Goal: Task Accomplishment & Management: Complete application form

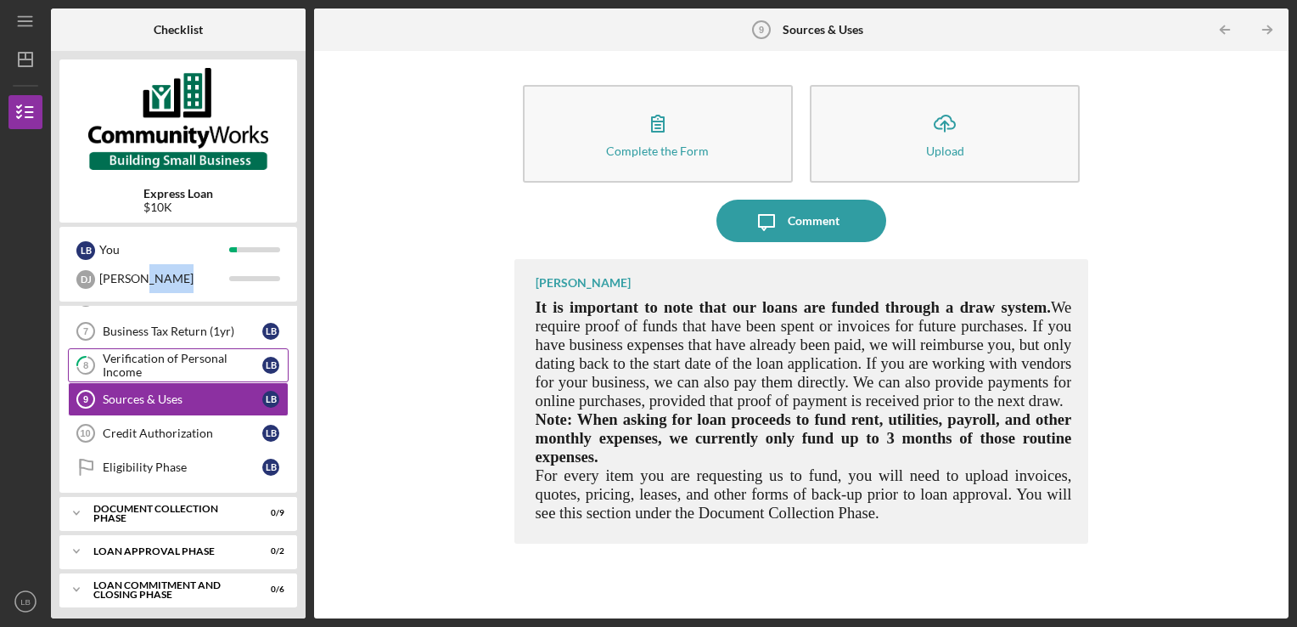
scroll to position [231, 0]
click at [179, 430] on div "Credit Authorization" at bounding box center [183, 432] width 160 height 14
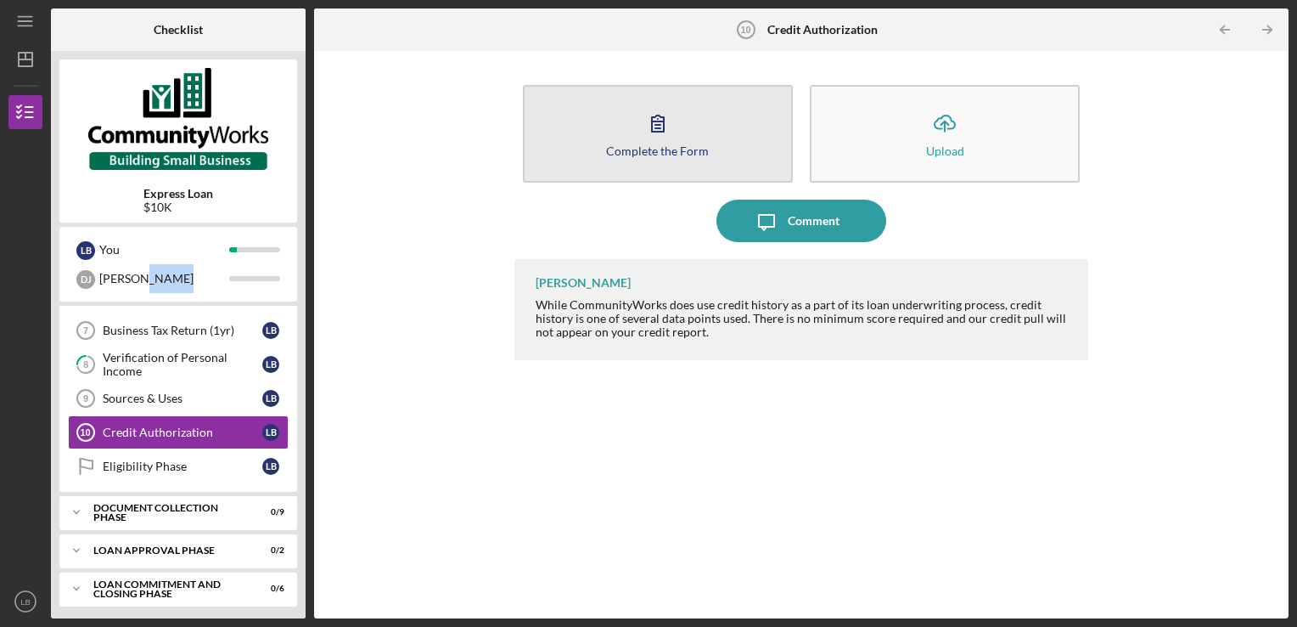
click at [658, 151] on div "Complete the Form" at bounding box center [657, 150] width 103 height 13
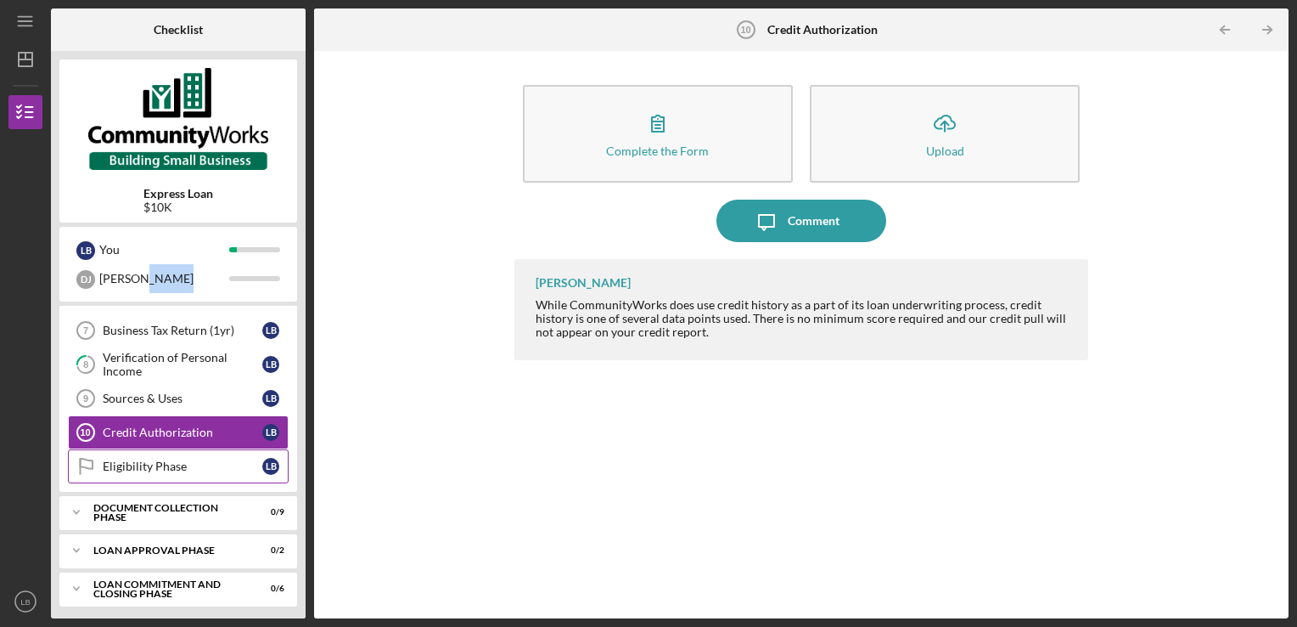
click at [166, 464] on div "Eligibility Phase" at bounding box center [183, 466] width 160 height 14
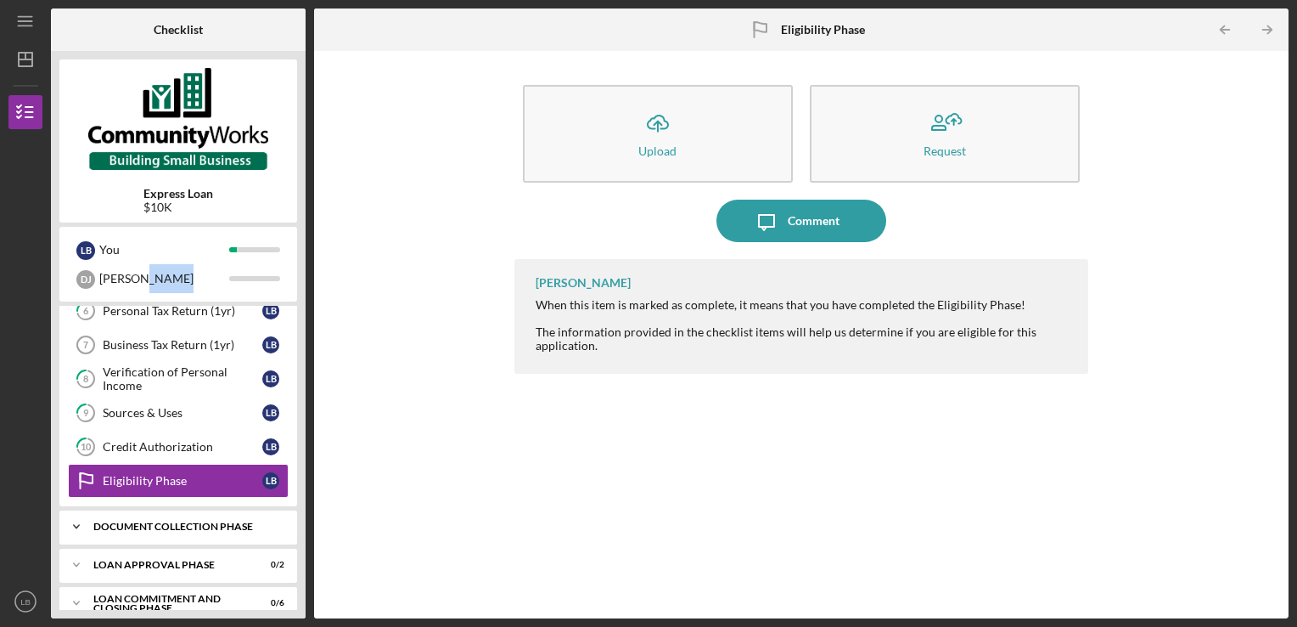
scroll to position [231, 0]
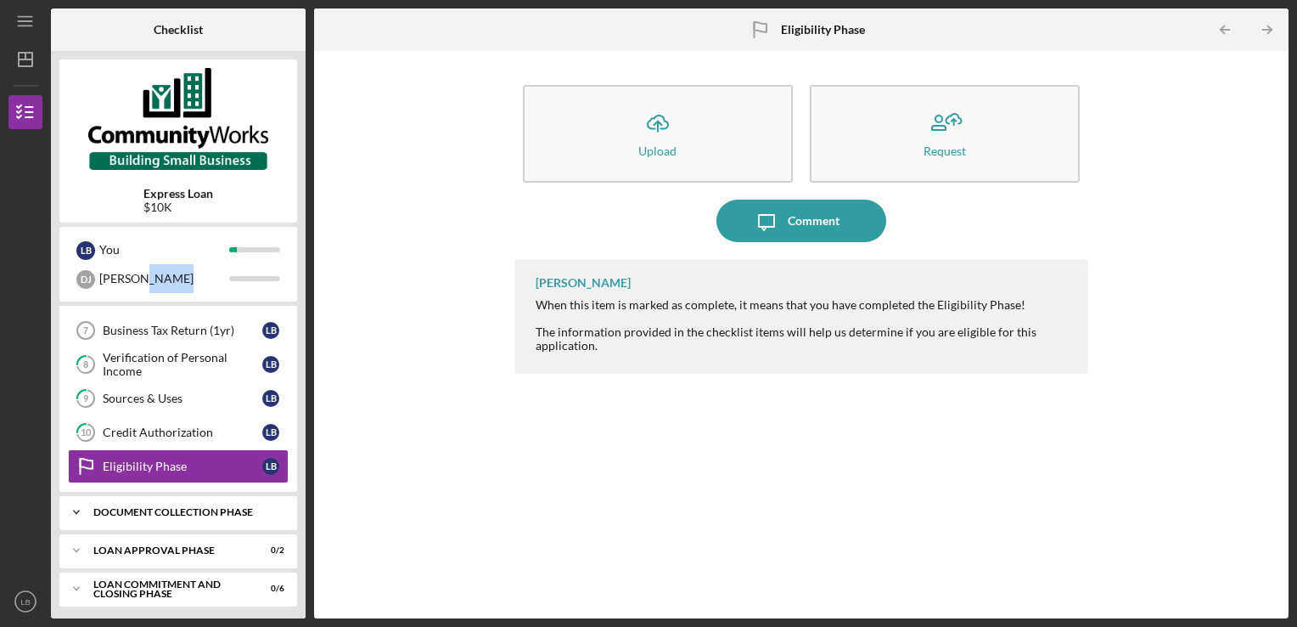
click at [146, 515] on div "Icon/Expander Document Collection Phase 0 / 9" at bounding box center [178, 512] width 238 height 34
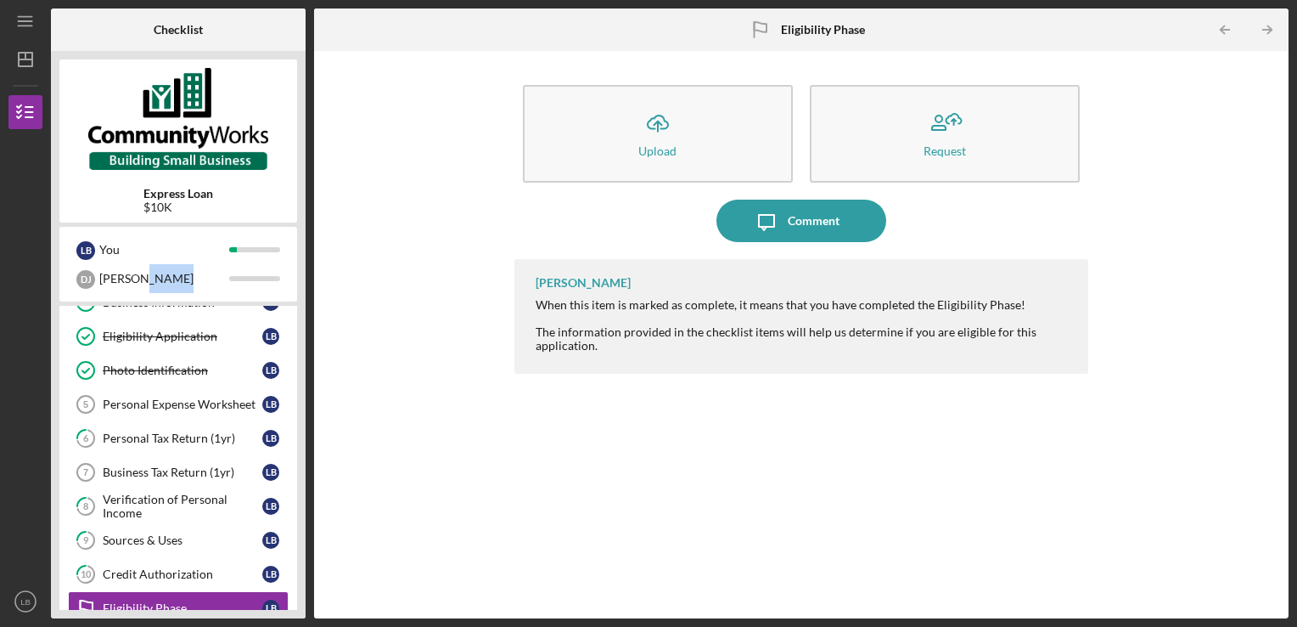
scroll to position [87, 0]
click at [185, 440] on div "Personal Tax Return (1yr)" at bounding box center [183, 440] width 160 height 14
